Goal: Task Accomplishment & Management: Complete application form

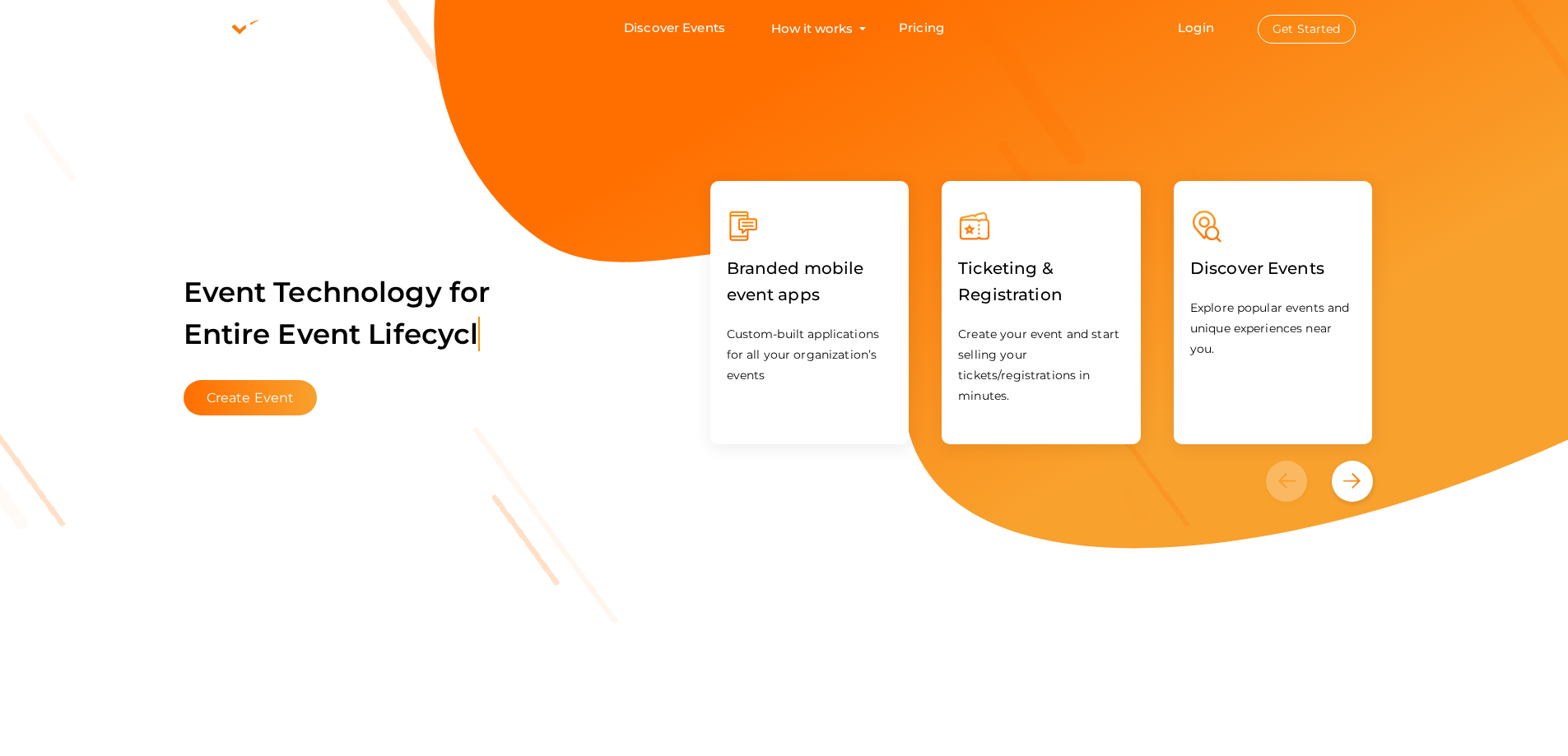
click at [1309, 28] on button "Get Started" at bounding box center [1307, 29] width 98 height 29
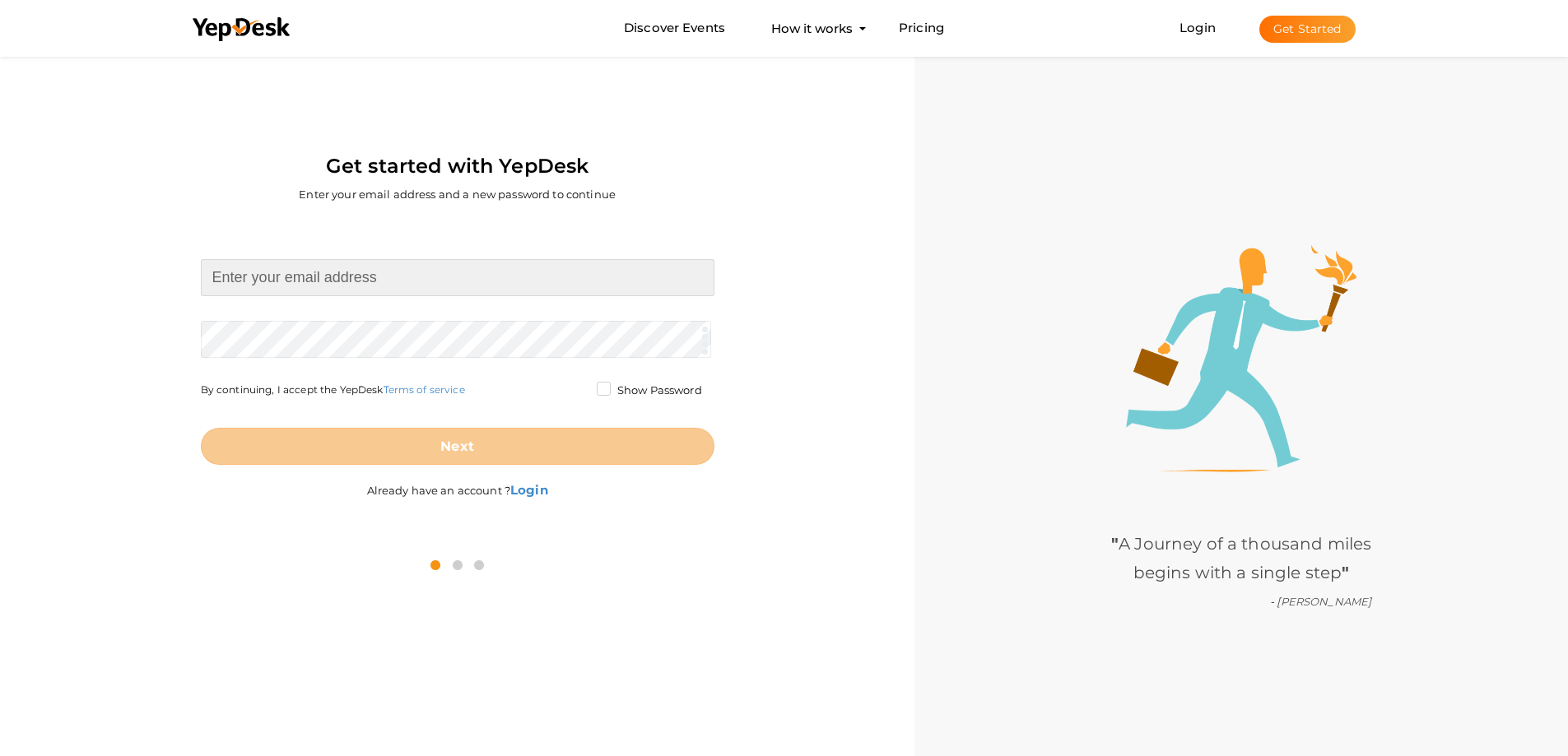
click at [350, 283] on input at bounding box center [458, 278] width 513 height 37
type input "[EMAIL_ADDRESS][DOMAIN_NAME]"
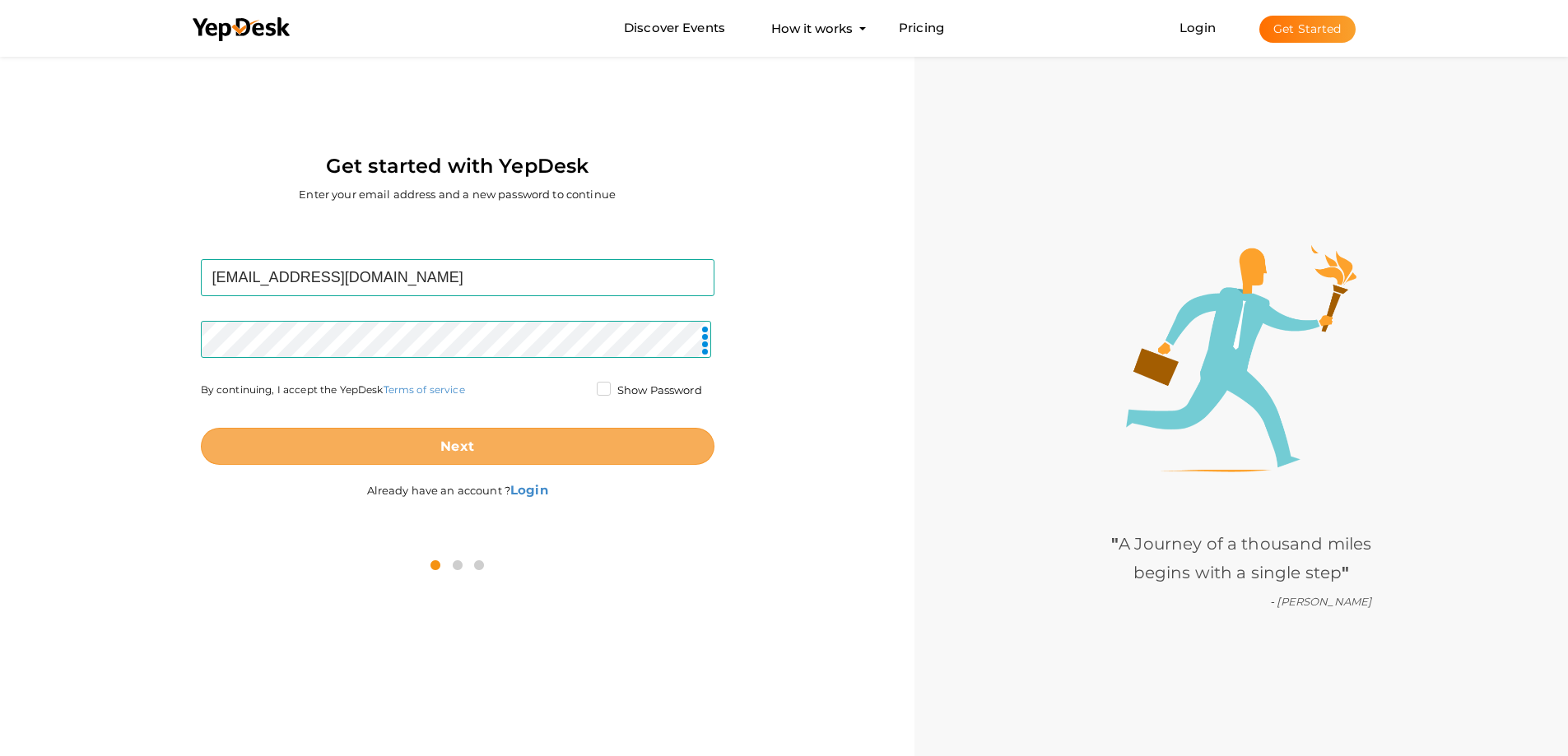
click at [474, 442] on button "Next" at bounding box center [458, 447] width 513 height 37
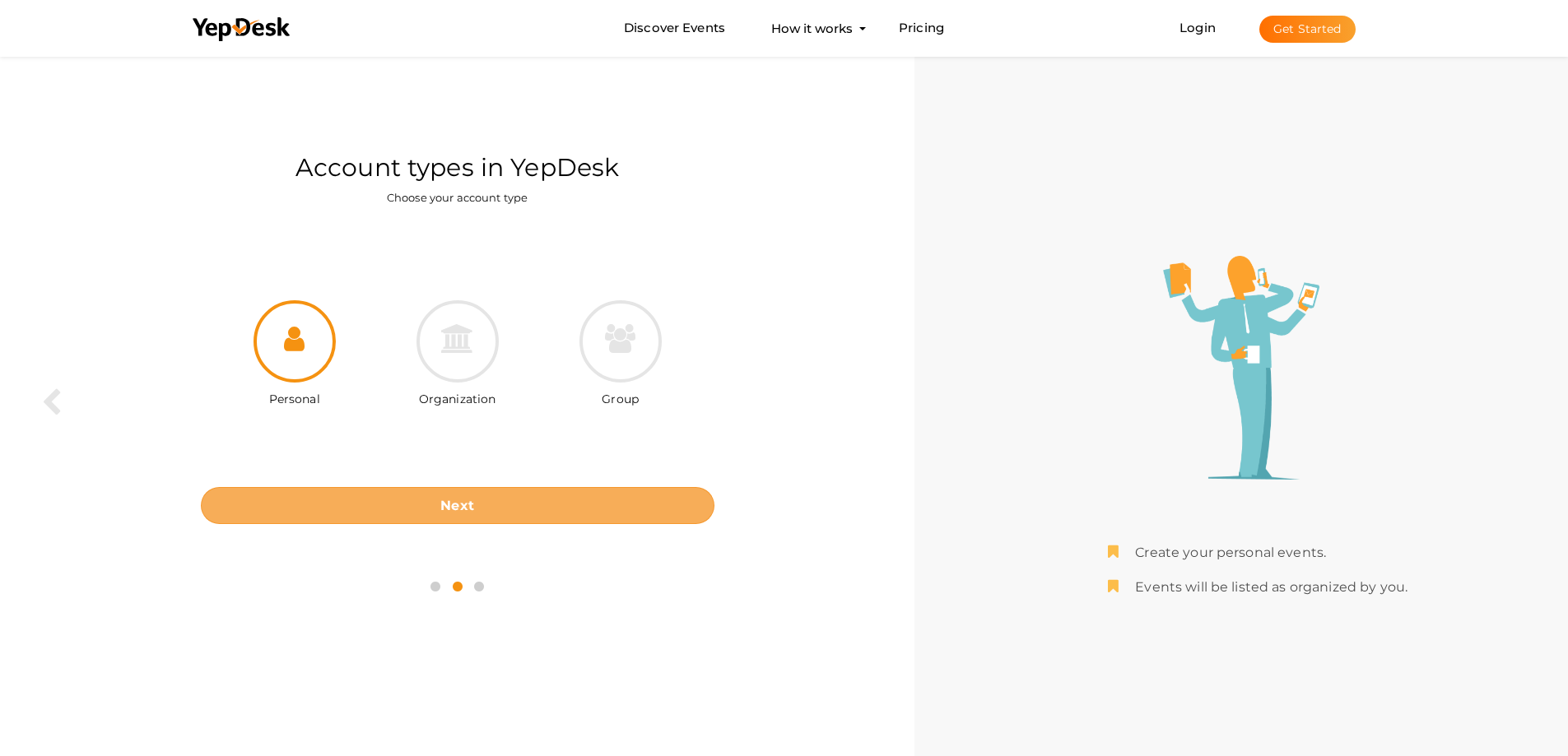
click at [449, 512] on b "Next" at bounding box center [457, 505] width 34 height 16
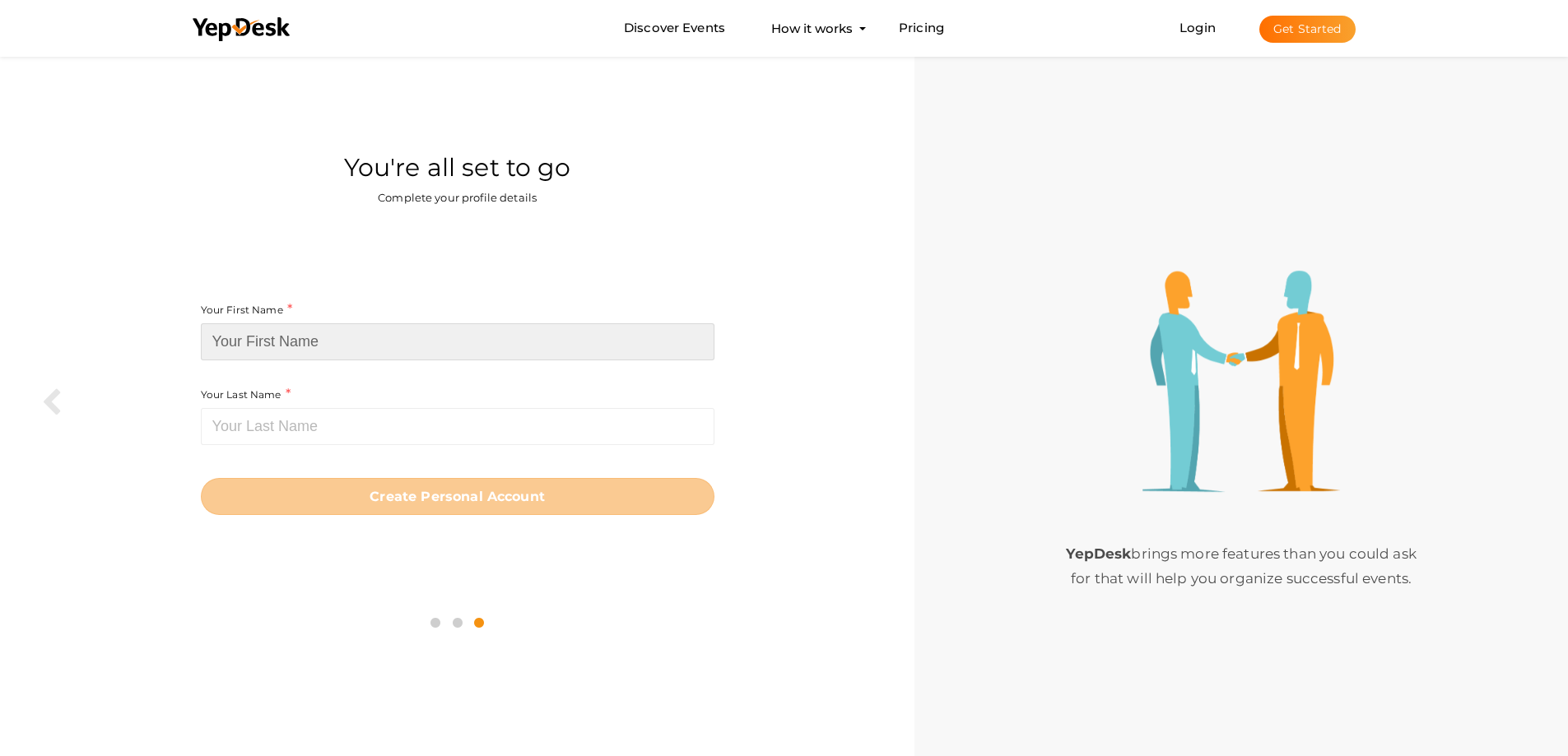
click at [332, 339] on input at bounding box center [458, 342] width 513 height 37
paste input "[PERSON_NAME]"
type input "[PERSON_NAME]"
drag, startPoint x: 334, startPoint y: 342, endPoint x: 215, endPoint y: 339, distance: 119.0
click at [215, 339] on input "[PERSON_NAME]" at bounding box center [458, 342] width 513 height 37
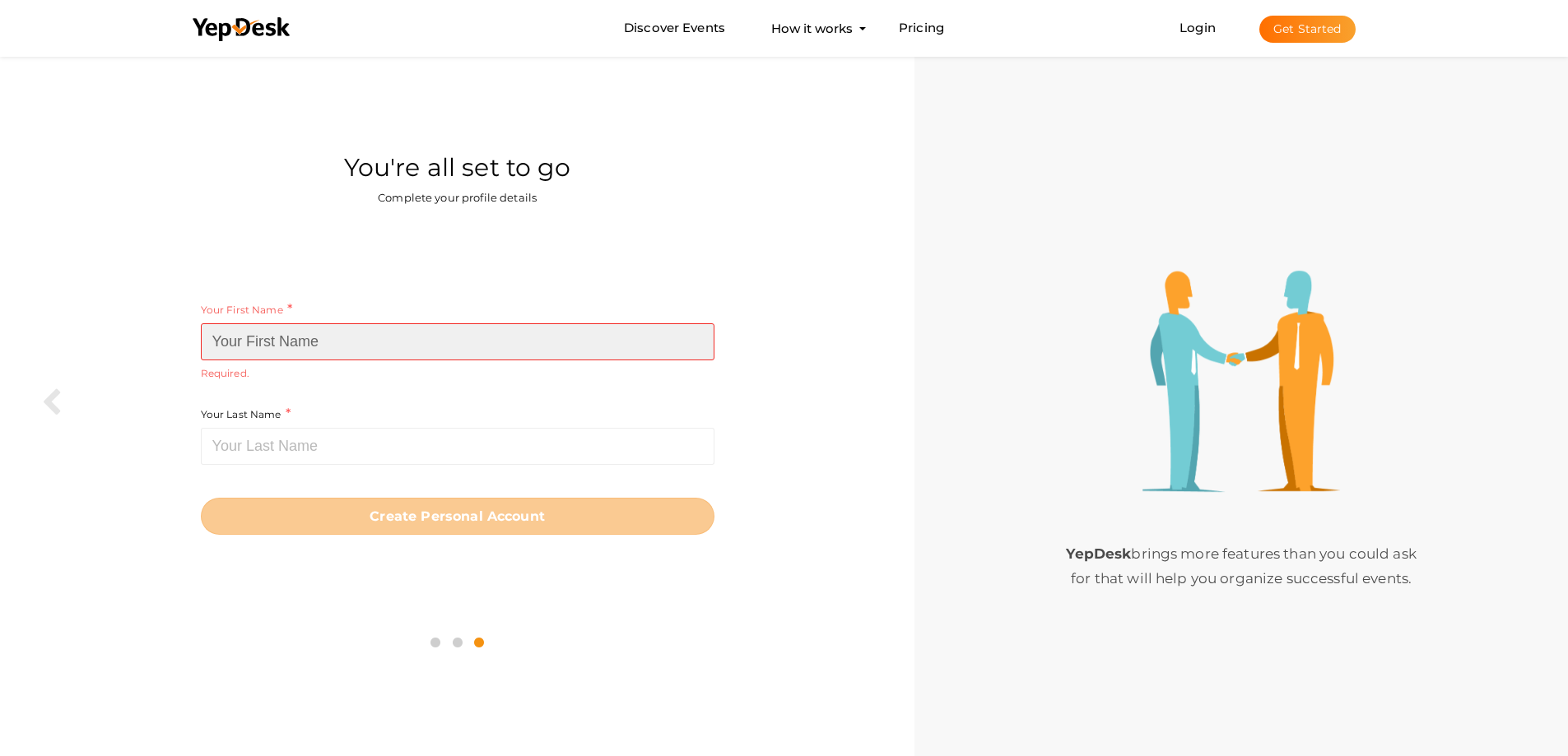
paste input "[PERSON_NAME]"
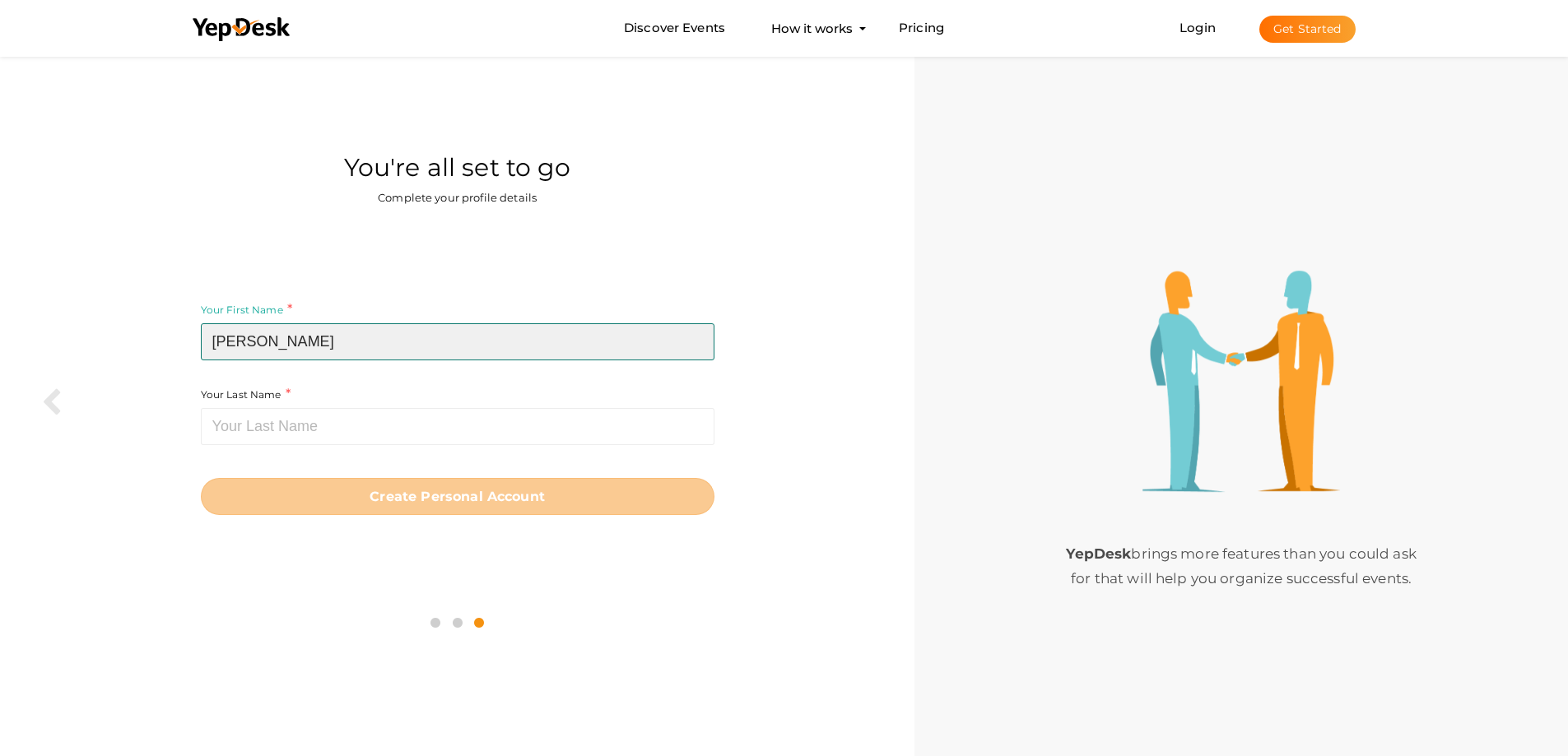
type input "[PERSON_NAME]"
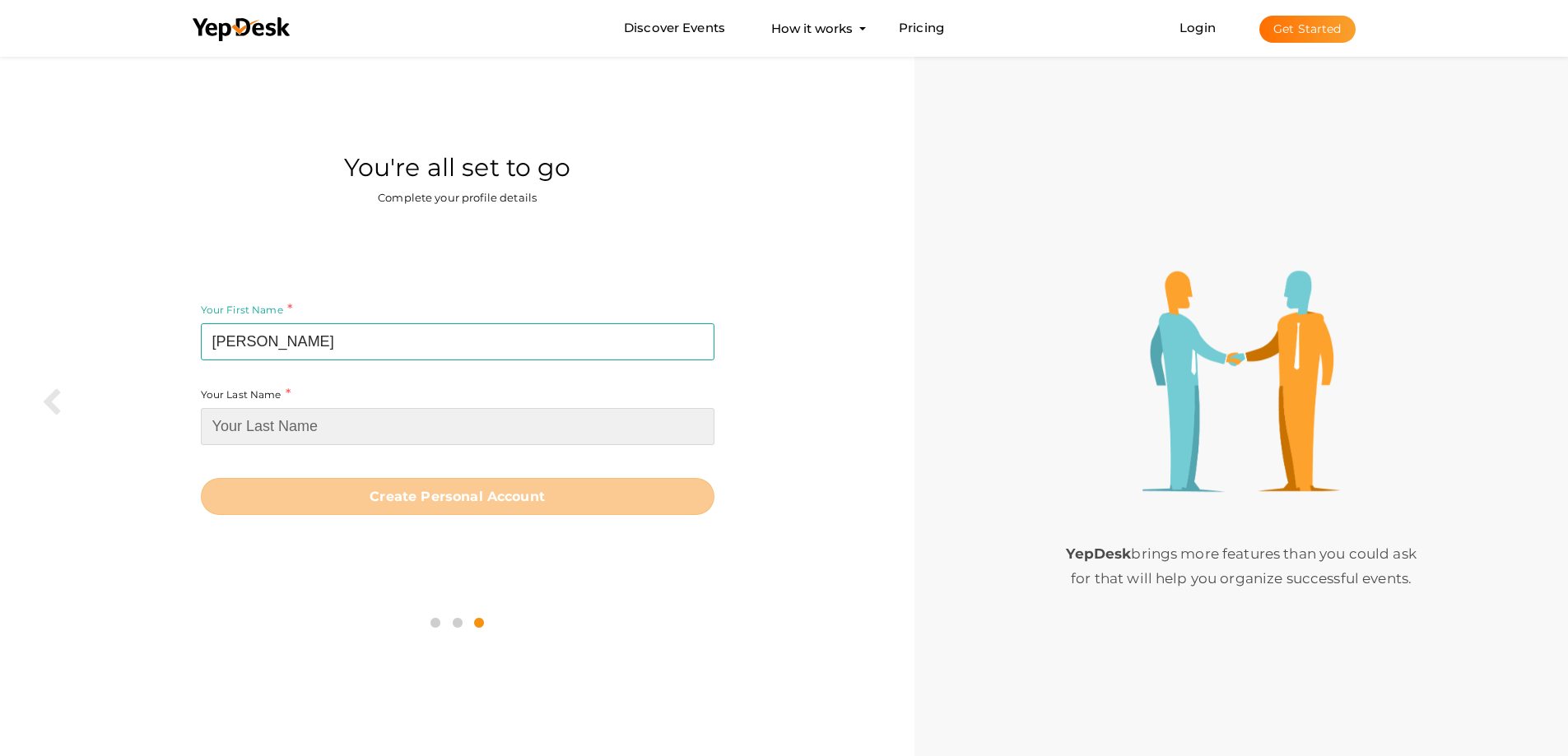
paste input "[PERSON_NAME]"
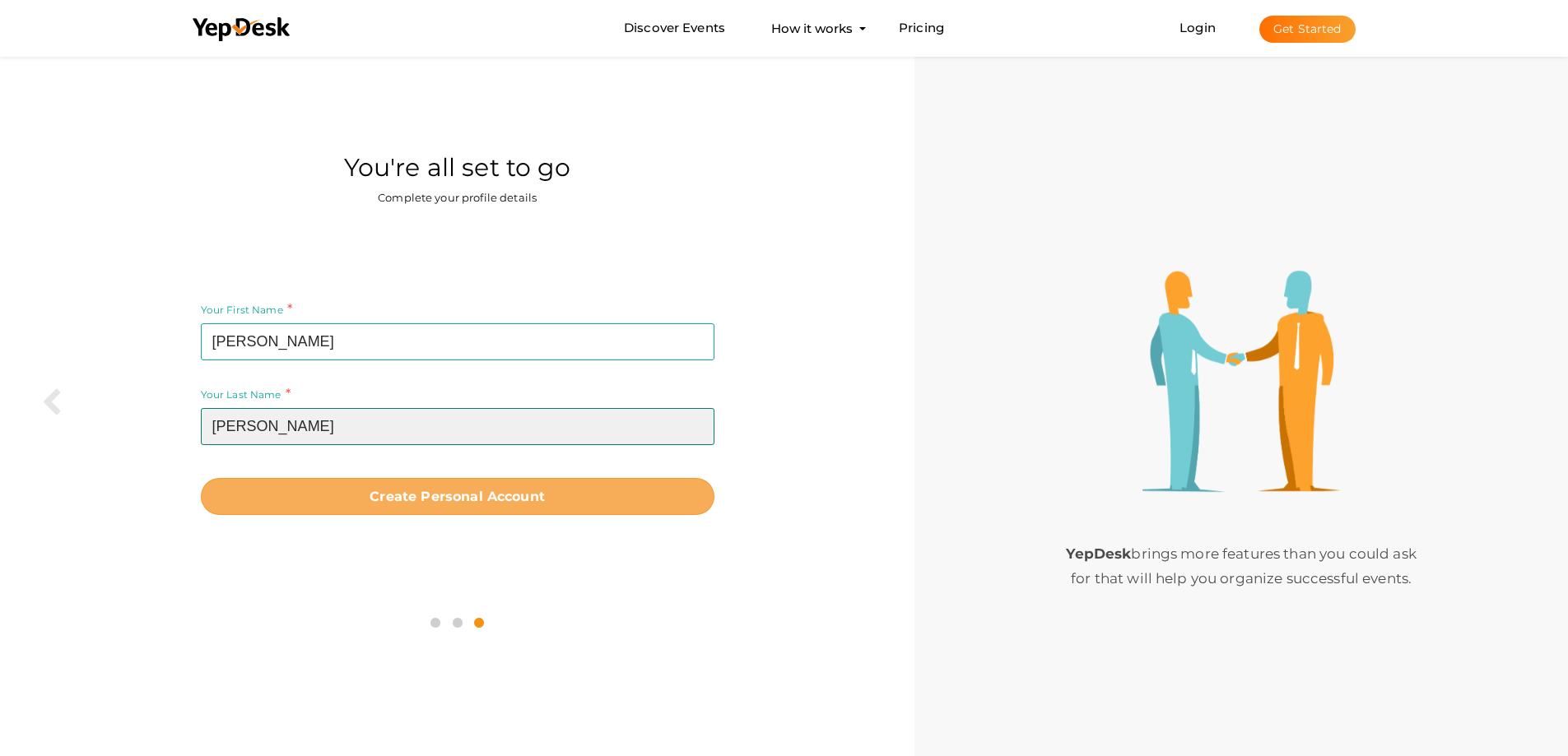
type input "[PERSON_NAME]"
click at [462, 494] on b "Create Personal Account" at bounding box center [457, 497] width 175 height 16
